Goal: Check status: Check status

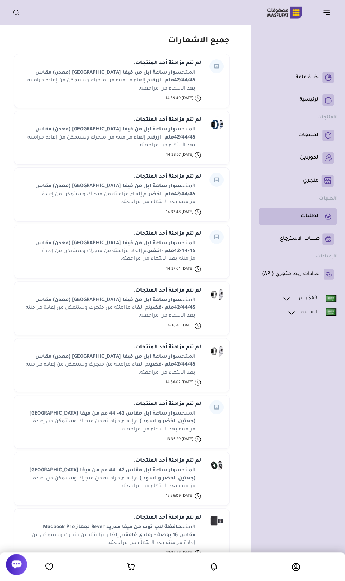
click at [319, 216] on p "الطلبات" at bounding box center [310, 216] width 19 height 7
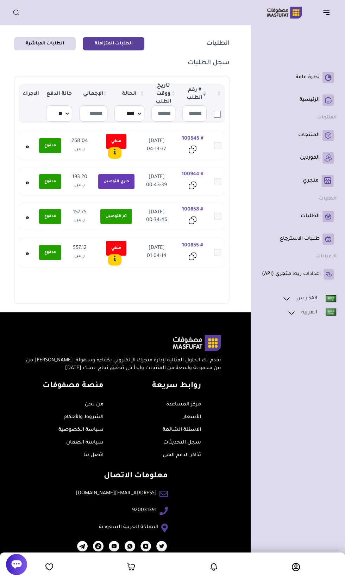
click at [27, 182] on icon at bounding box center [27, 182] width 1 height 1
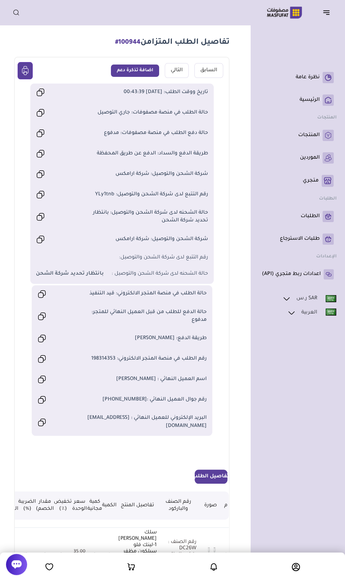
click at [323, 12] on icon "button" at bounding box center [326, 12] width 8 height 8
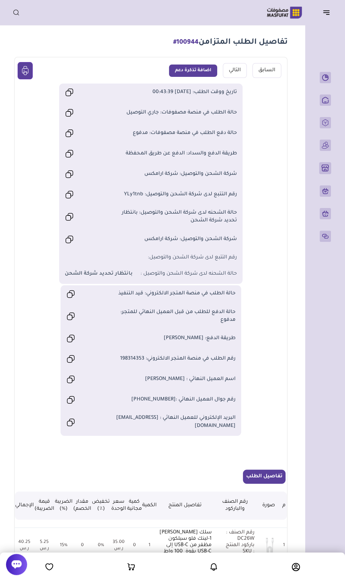
click at [323, 17] on button "button" at bounding box center [329, 12] width 22 height 13
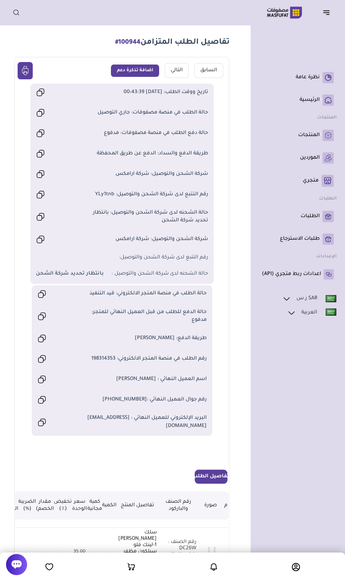
click at [319, 17] on button "button" at bounding box center [329, 12] width 22 height 13
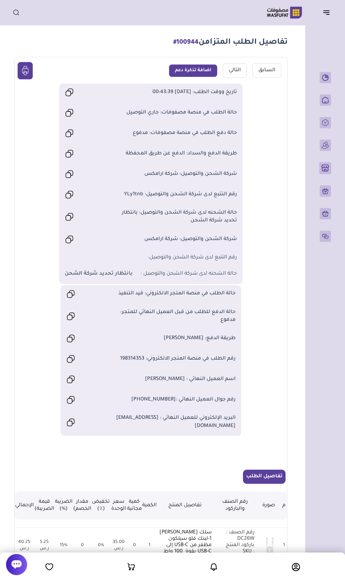
click at [324, 12] on icon "button" at bounding box center [326, 12] width 8 height 8
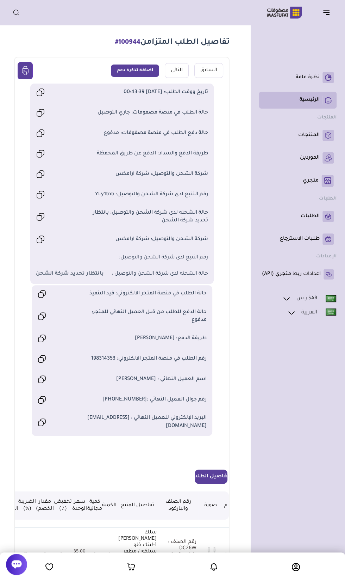
click at [318, 98] on p "الرئيسية" at bounding box center [310, 100] width 20 height 7
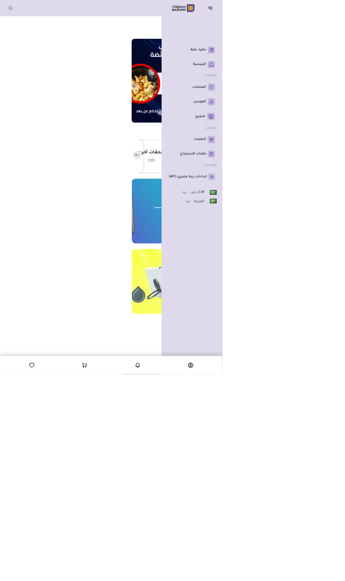
scroll to position [0, -190]
